Goal: Book appointment/travel/reservation

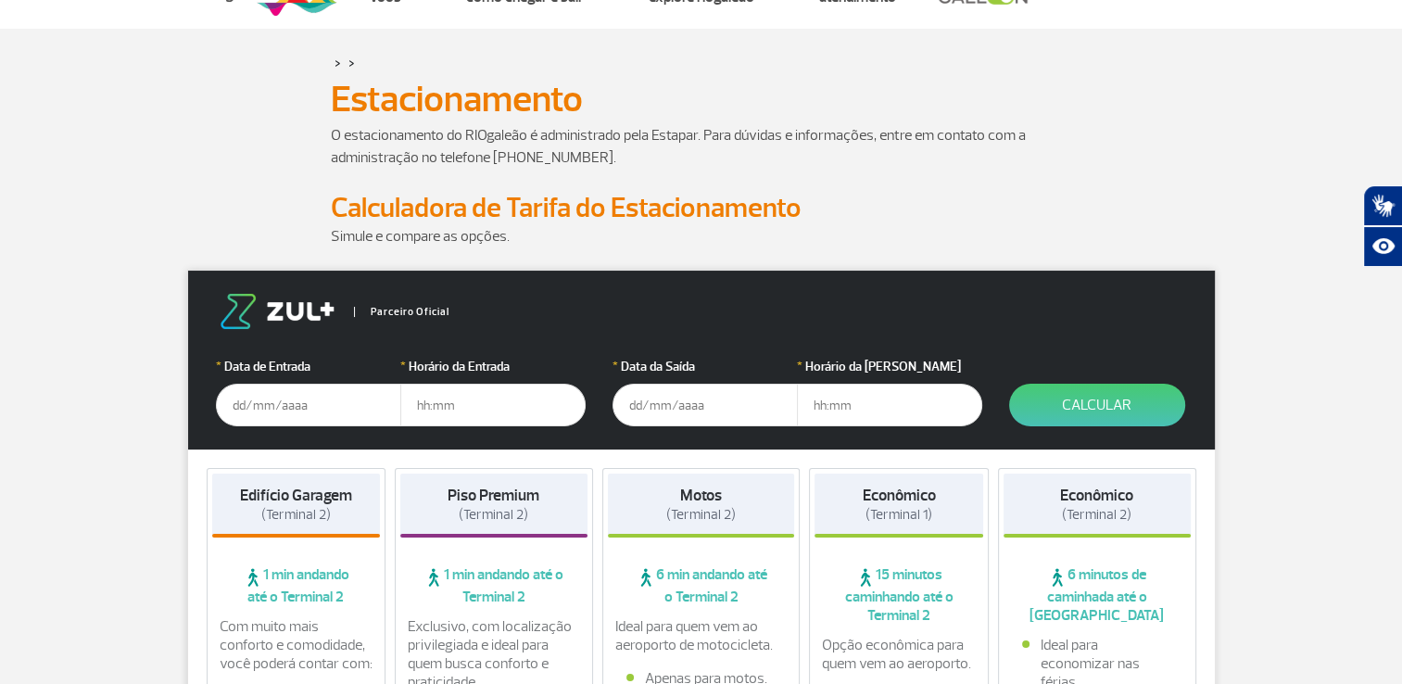
scroll to position [185, 0]
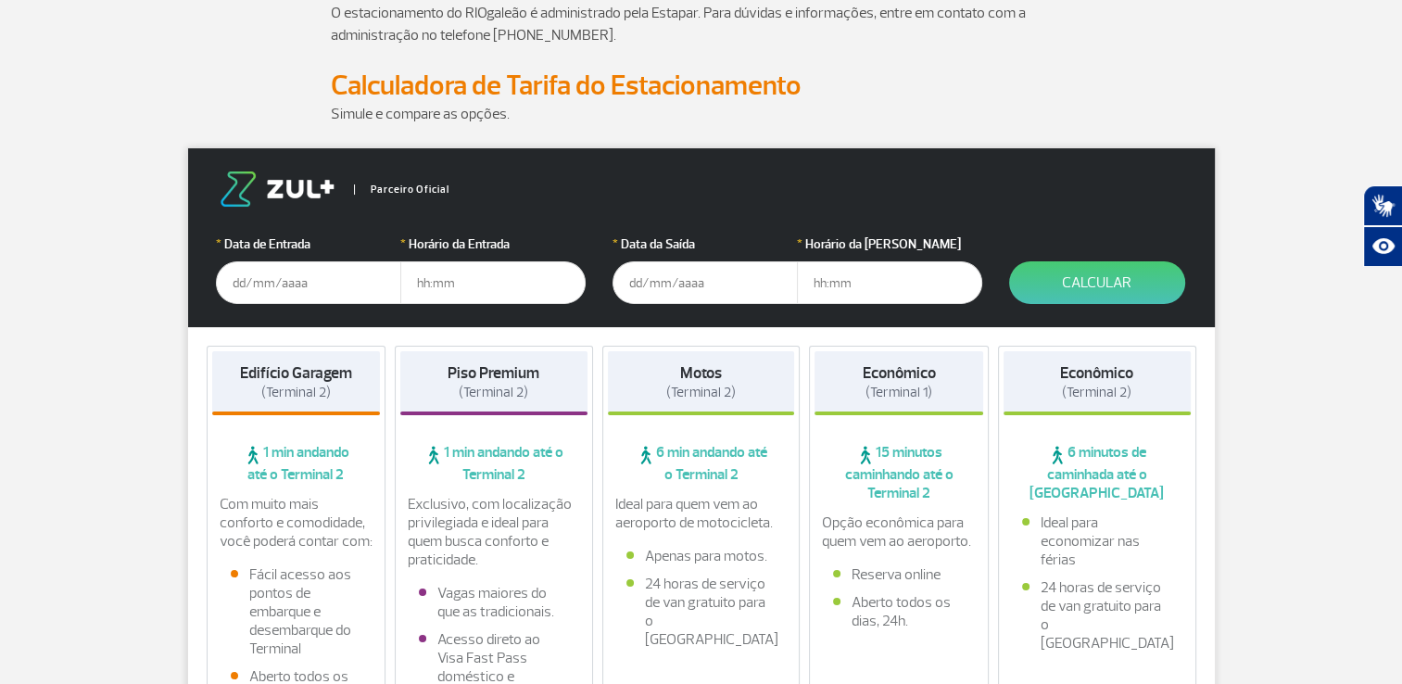
click at [309, 282] on input "text" at bounding box center [308, 282] width 185 height 43
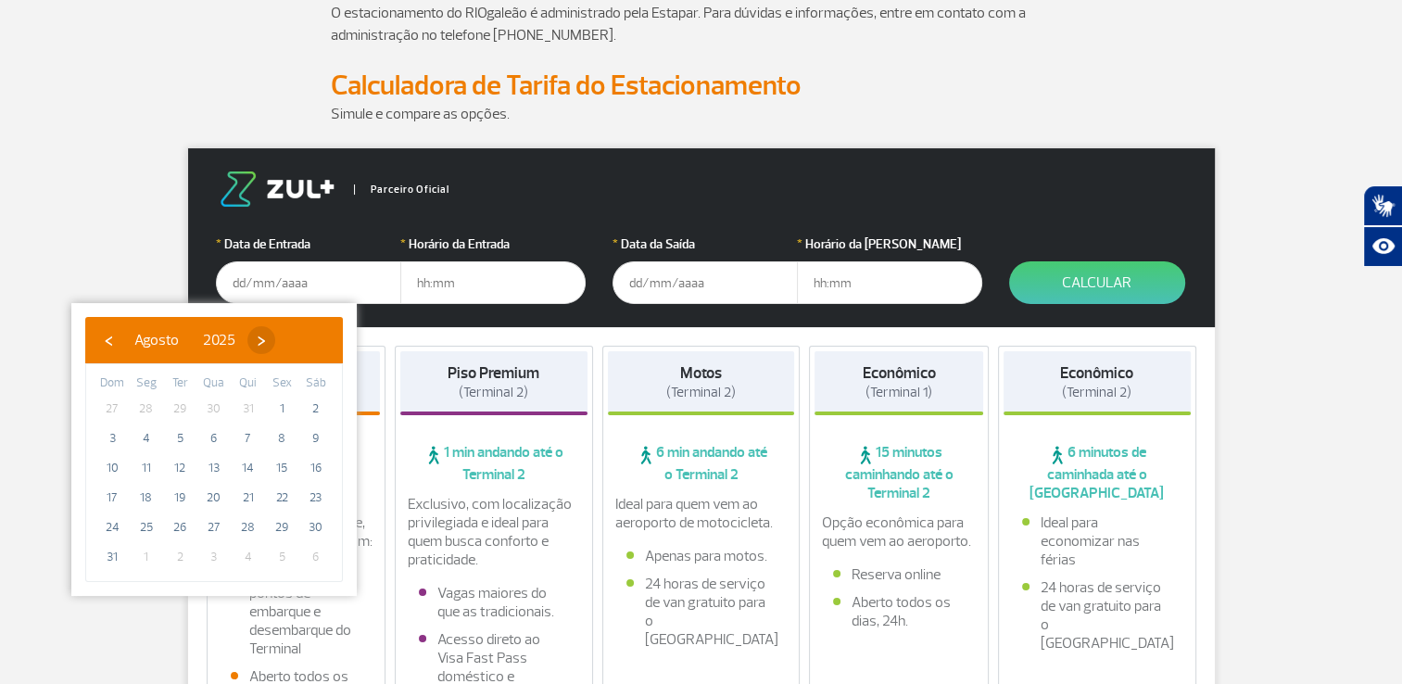
click at [275, 330] on span "›" at bounding box center [261, 340] width 28 height 28
drag, startPoint x: 145, startPoint y: 392, endPoint x: 138, endPoint y: 403, distance: 12.9
click at [138, 403] on span "1" at bounding box center [147, 409] width 30 height 30
type input "[DATE]"
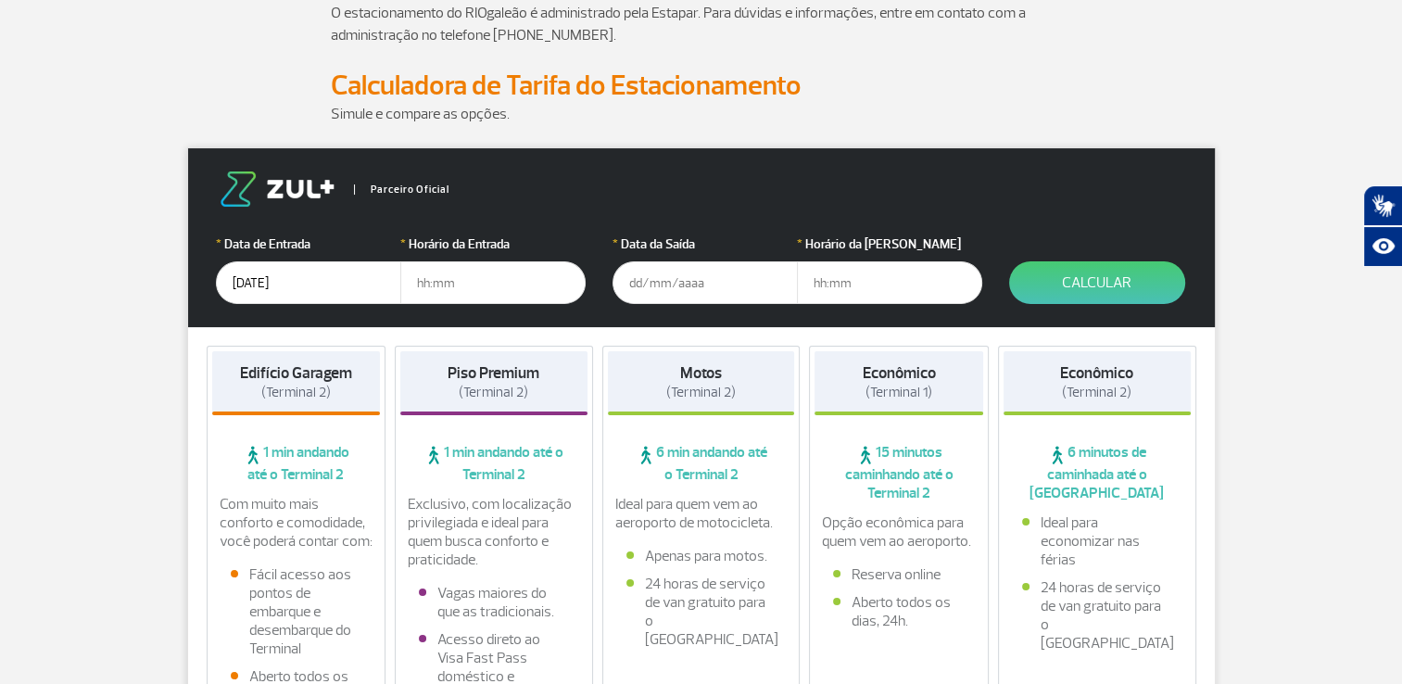
click at [530, 277] on input "text" at bounding box center [492, 282] width 185 height 43
type input "4"
type input "04:30"
type input "[DATE]"
type input "21:00"
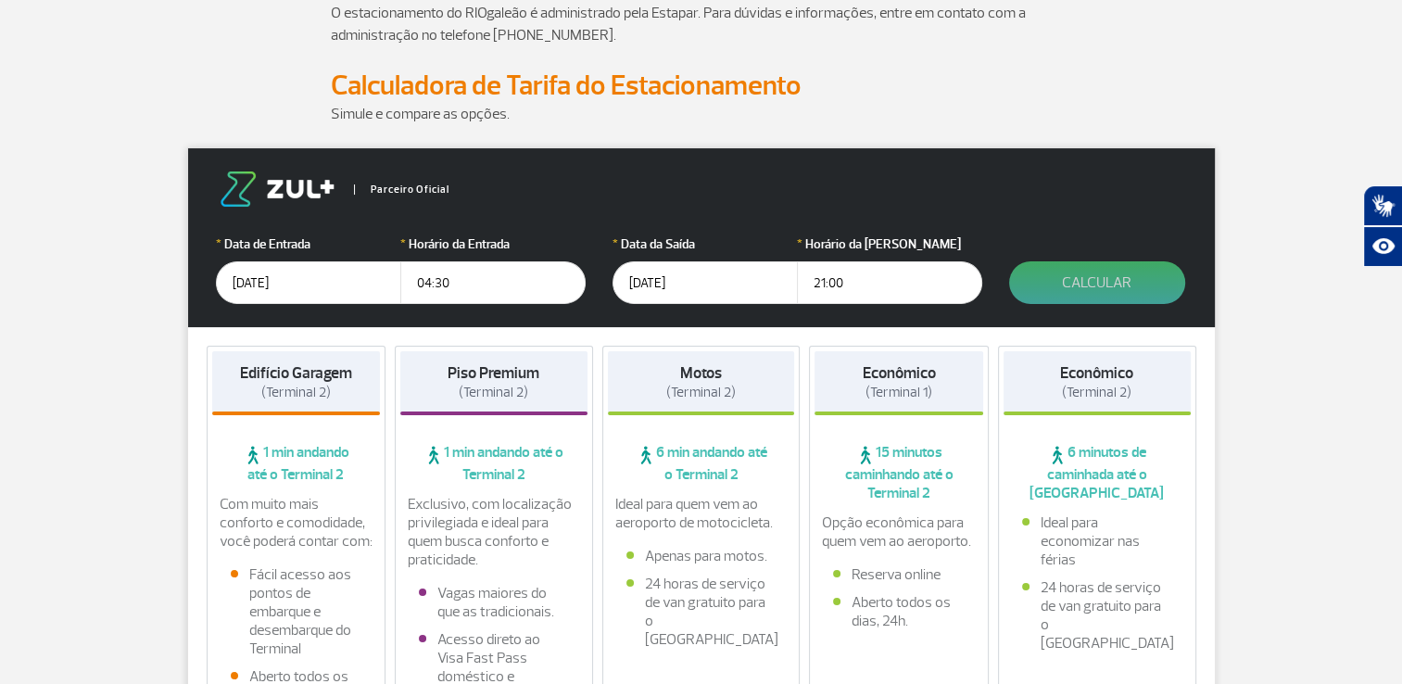
click at [1097, 292] on button "Calcular" at bounding box center [1097, 282] width 176 height 43
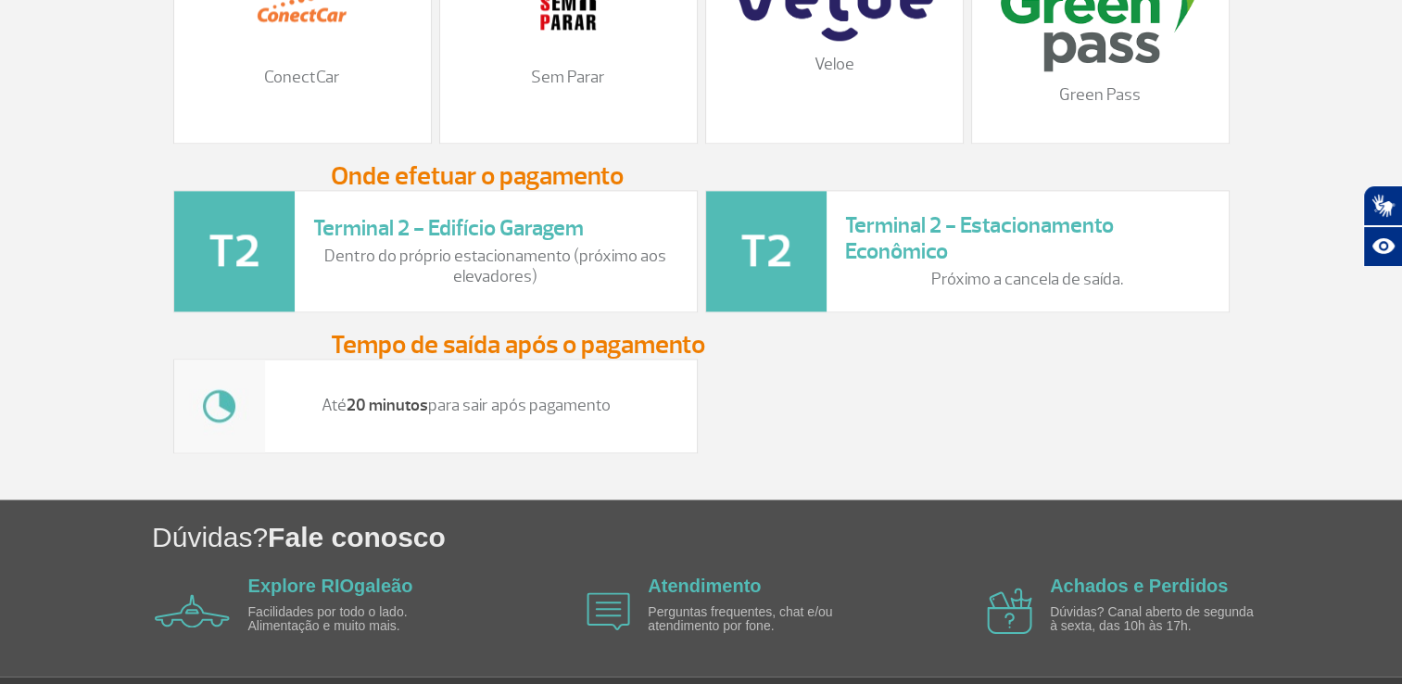
scroll to position [2390, 0]
